Goal: Check status: Check status

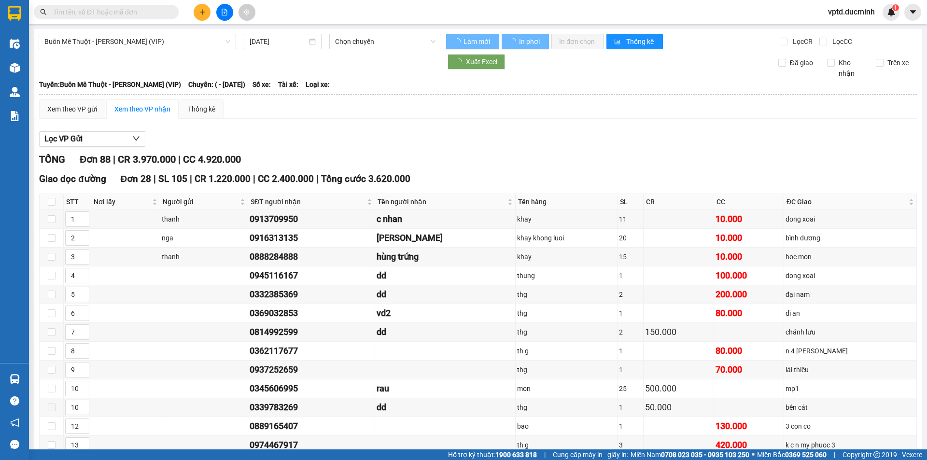
type input "[DATE]"
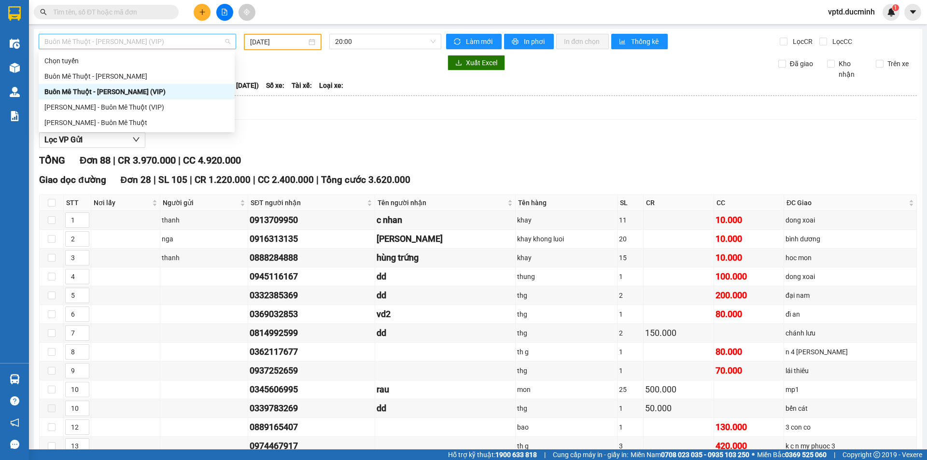
click at [164, 44] on span "Buôn Mê Thuột - [PERSON_NAME] (VIP)" at bounding box center [137, 41] width 186 height 14
click at [128, 105] on div "[PERSON_NAME] - Buôn Mê Thuột (VIP)" at bounding box center [136, 107] width 184 height 11
type input "[DATE]"
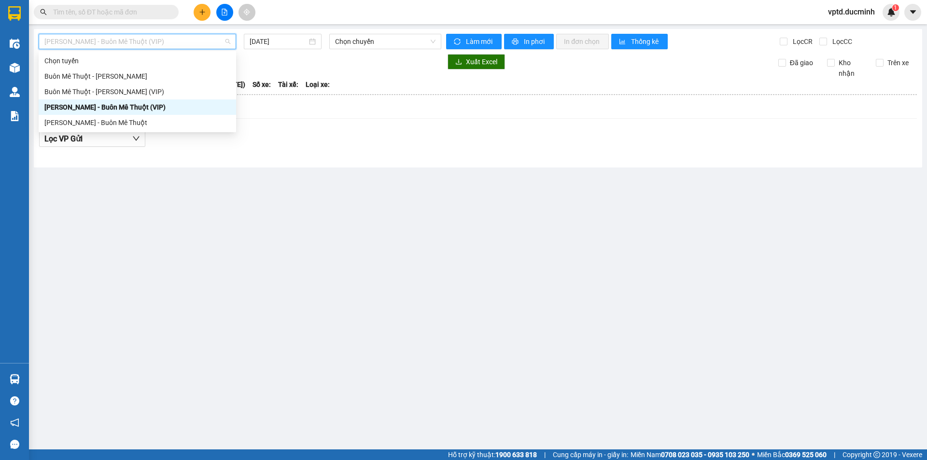
click at [180, 42] on span "[PERSON_NAME] - Buôn Mê Thuột (VIP)" at bounding box center [137, 41] width 186 height 14
click at [145, 88] on div "Buôn Mê Thuột - [PERSON_NAME] (VIP)" at bounding box center [137, 91] width 186 height 11
type input "[DATE]"
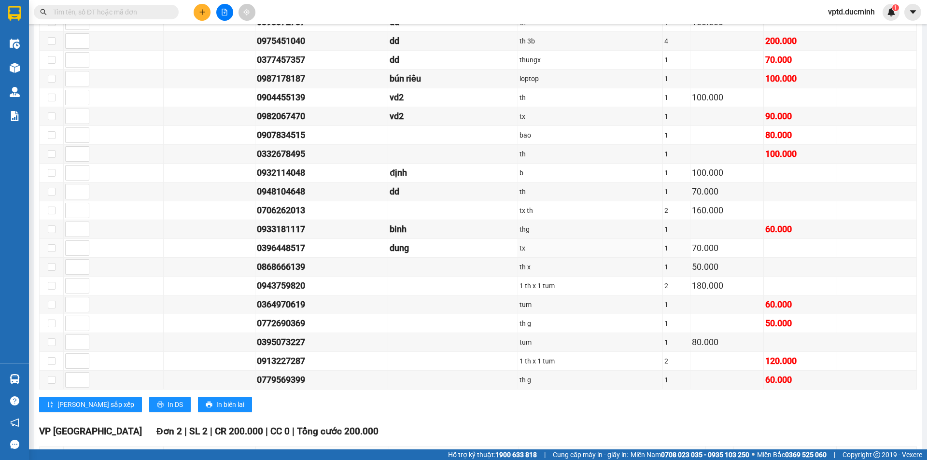
scroll to position [728, 0]
